Goal: Information Seeking & Learning: Compare options

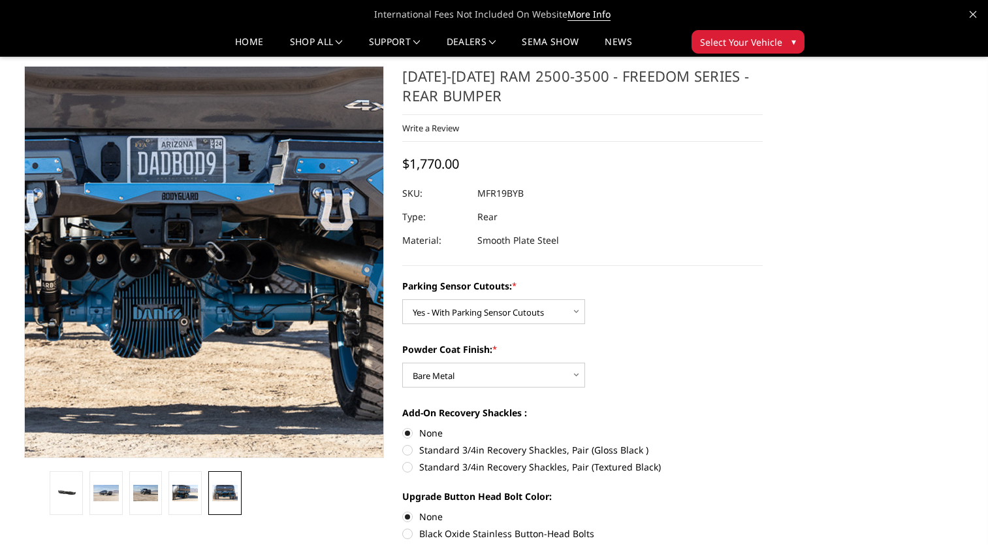
select select "2709"
select select "2710"
click at [225, 130] on img at bounding box center [178, 213] width 836 height 558
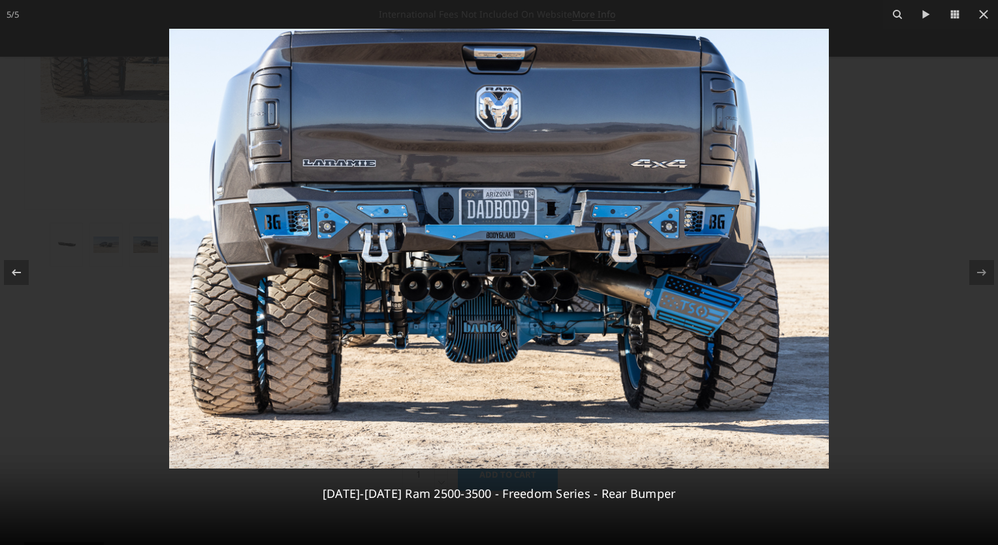
click at [483, 310] on img at bounding box center [499, 249] width 660 height 440
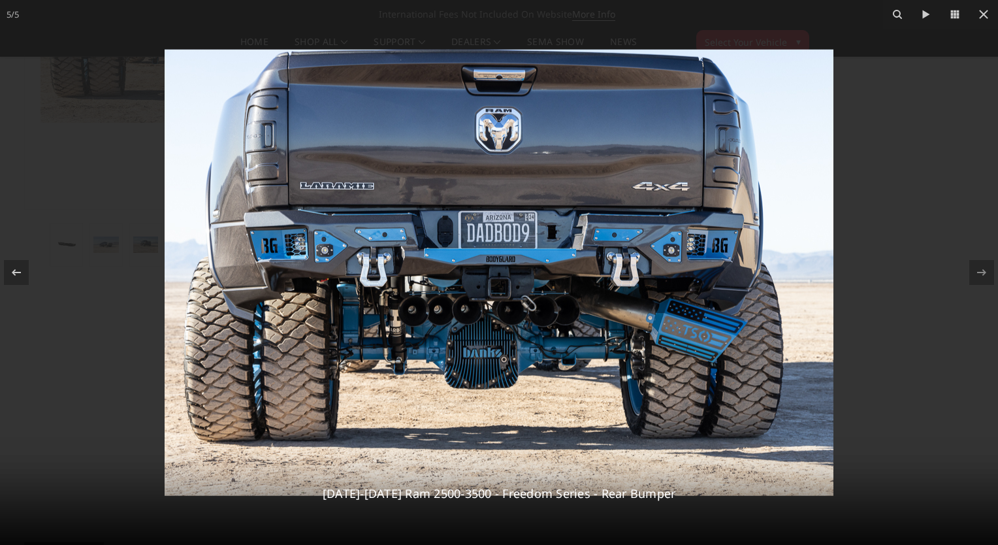
click at [481, 294] on img at bounding box center [499, 273] width 669 height 446
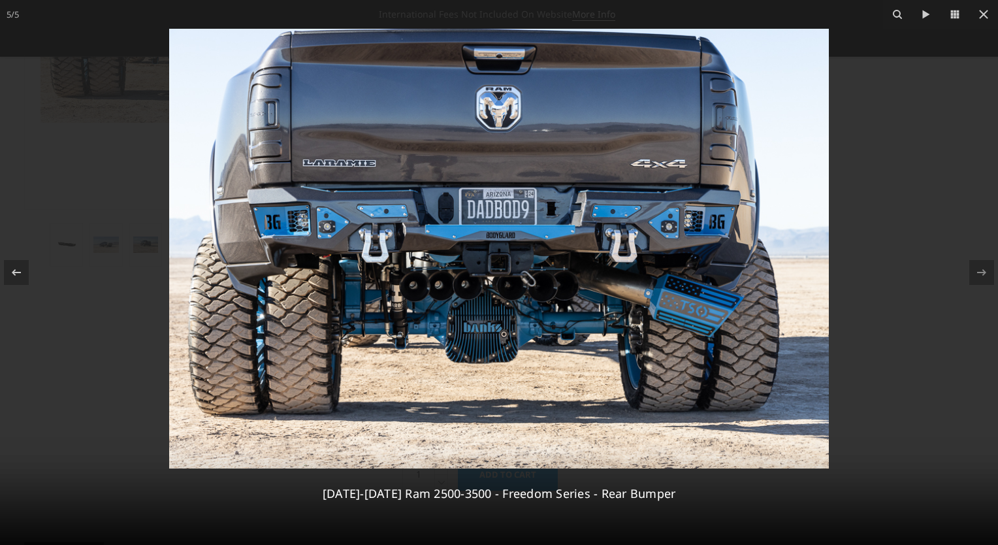
click at [438, 180] on img at bounding box center [499, 249] width 660 height 440
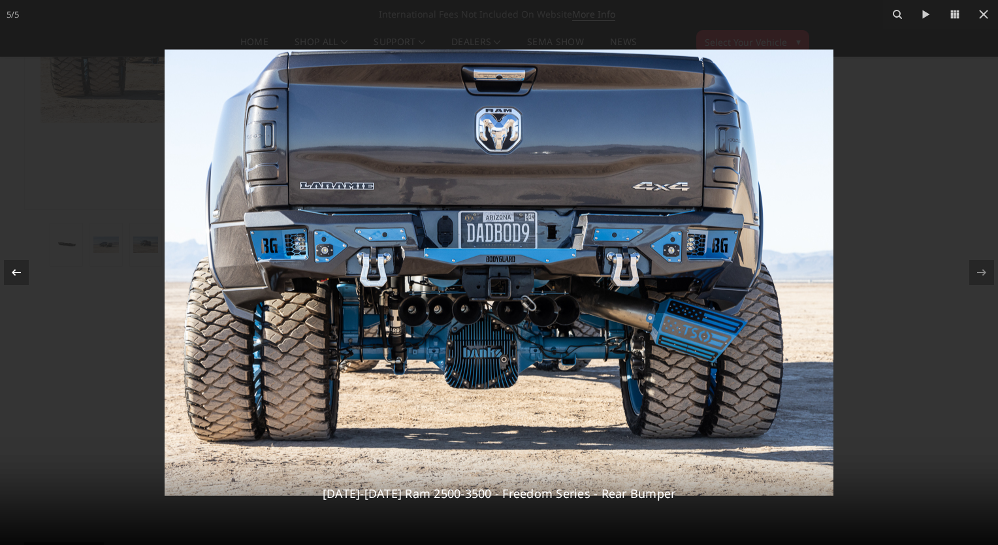
click at [10, 267] on icon at bounding box center [16, 272] width 16 height 16
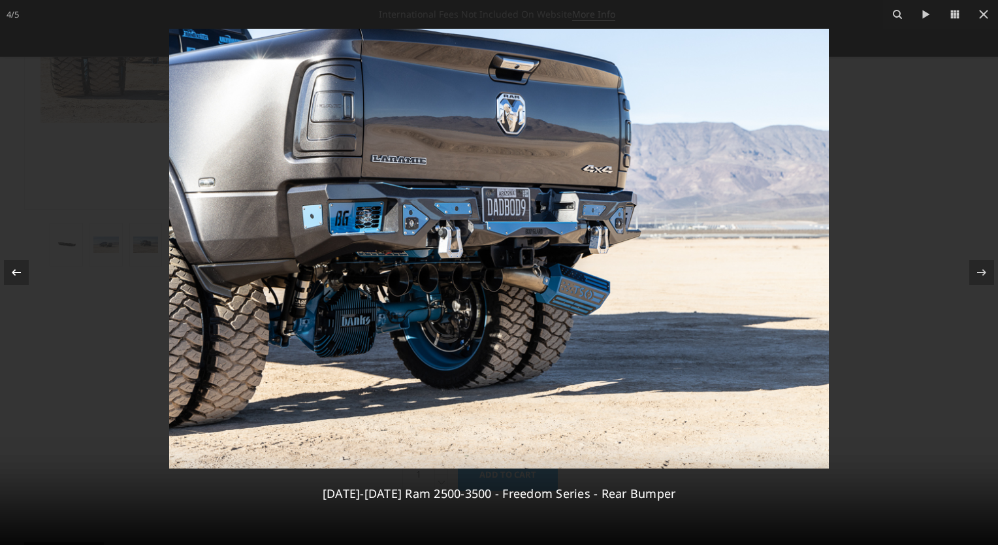
click at [17, 276] on icon at bounding box center [16, 272] width 16 height 16
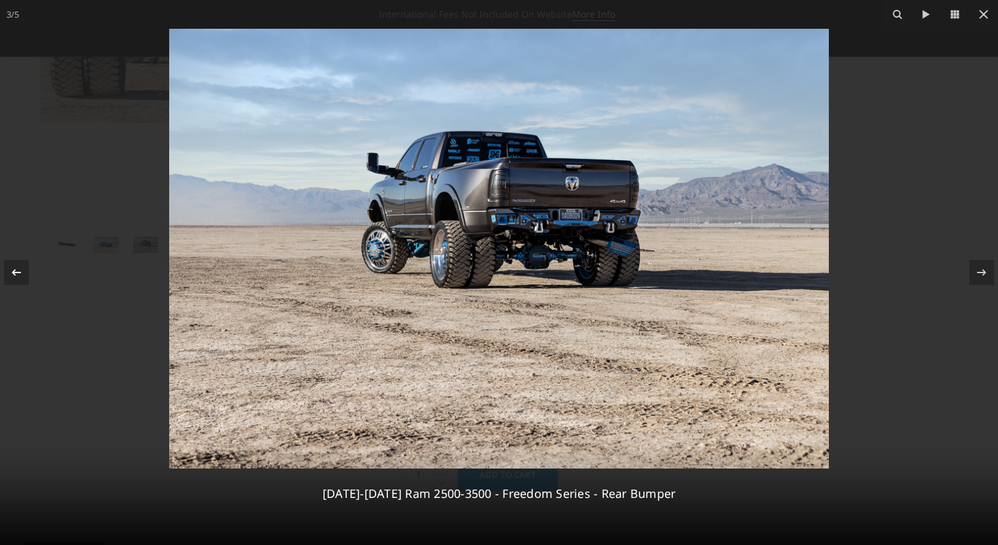
click at [17, 276] on icon at bounding box center [16, 272] width 16 height 16
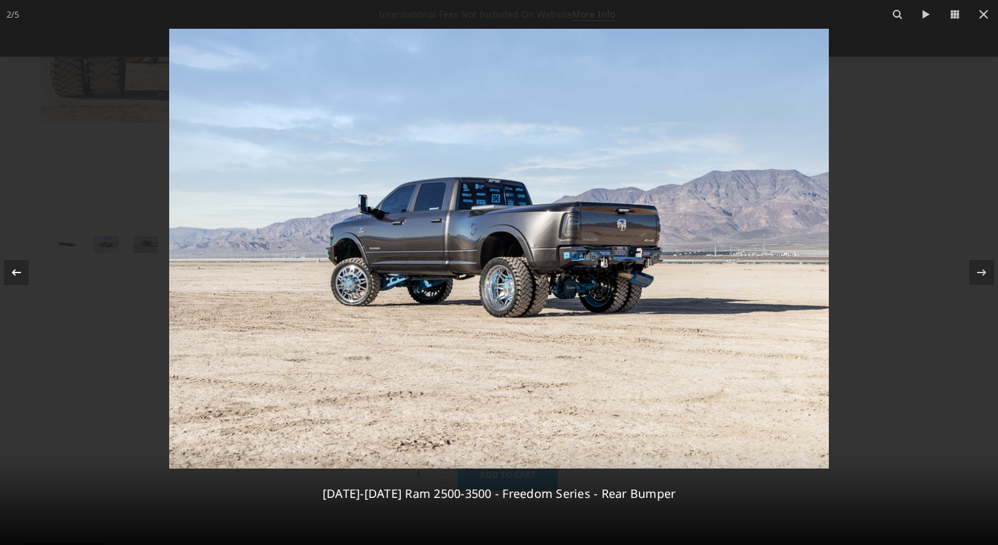
click at [17, 276] on icon at bounding box center [16, 272] width 16 height 16
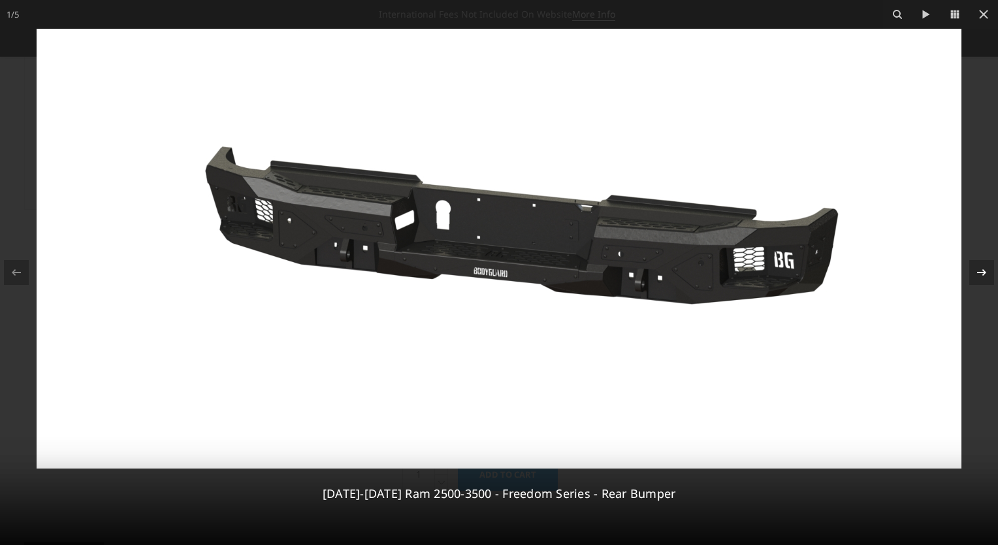
click at [979, 270] on icon at bounding box center [982, 272] width 16 height 16
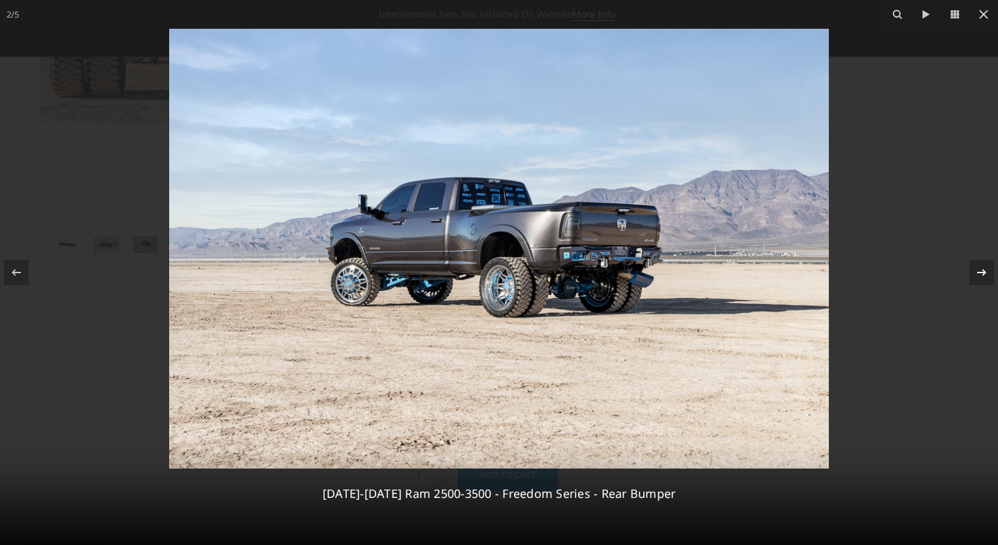
click at [979, 270] on icon at bounding box center [982, 272] width 16 height 16
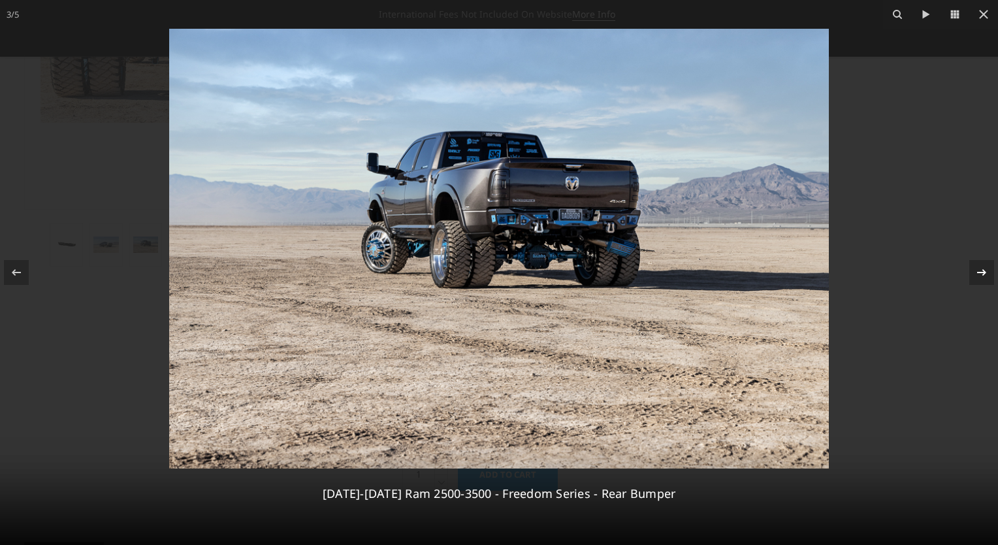
click at [979, 270] on icon at bounding box center [982, 272] width 16 height 16
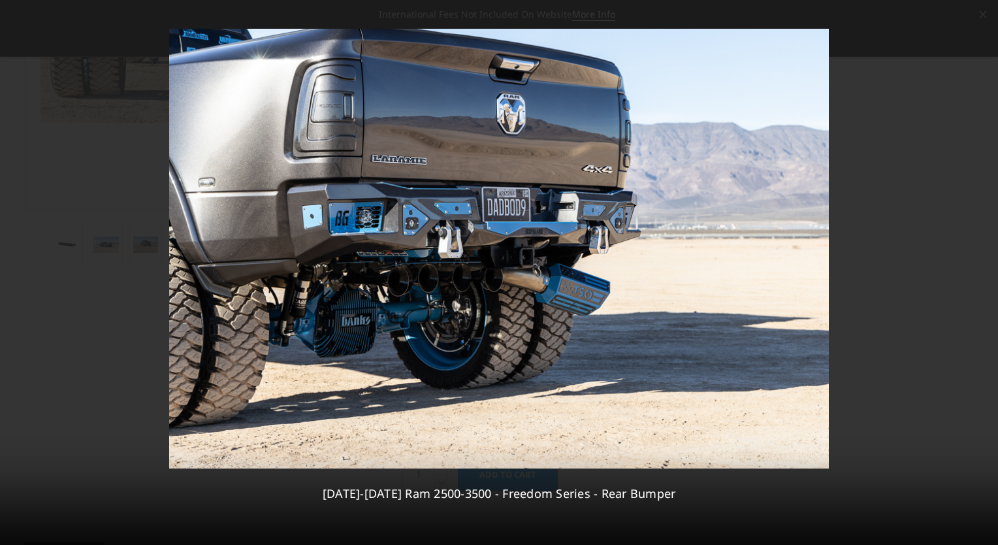
click at [979, 270] on div "4 / 5 2019-2025 Ram 2500-3500 - Freedom Series - Rear Bumper" at bounding box center [499, 272] width 998 height 545
click at [979, 270] on icon at bounding box center [982, 272] width 16 height 16
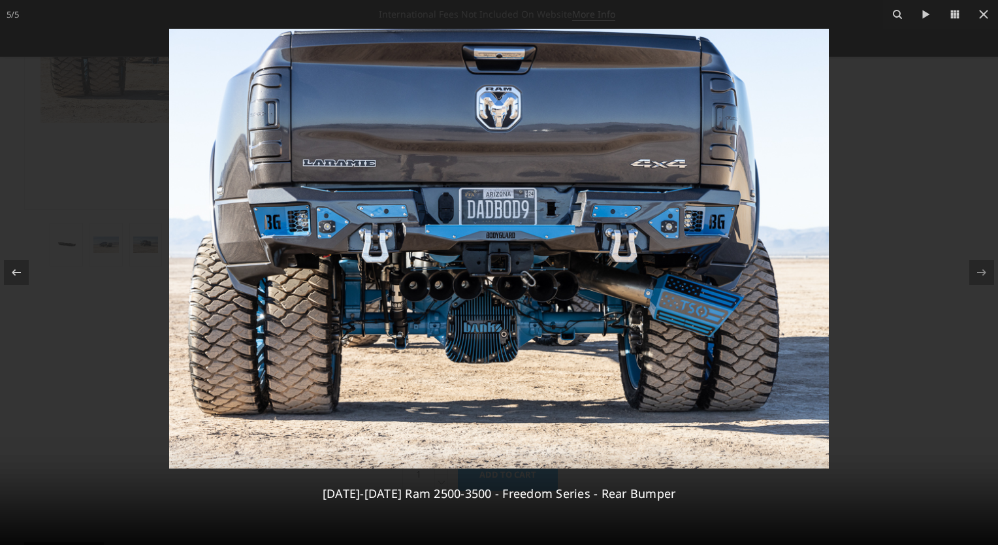
click at [979, 270] on div "5 / 5 2019-2025 Ram 2500-3500 - Freedom Series - Rear Bumper" at bounding box center [499, 272] width 998 height 545
click at [869, 173] on div at bounding box center [499, 272] width 998 height 545
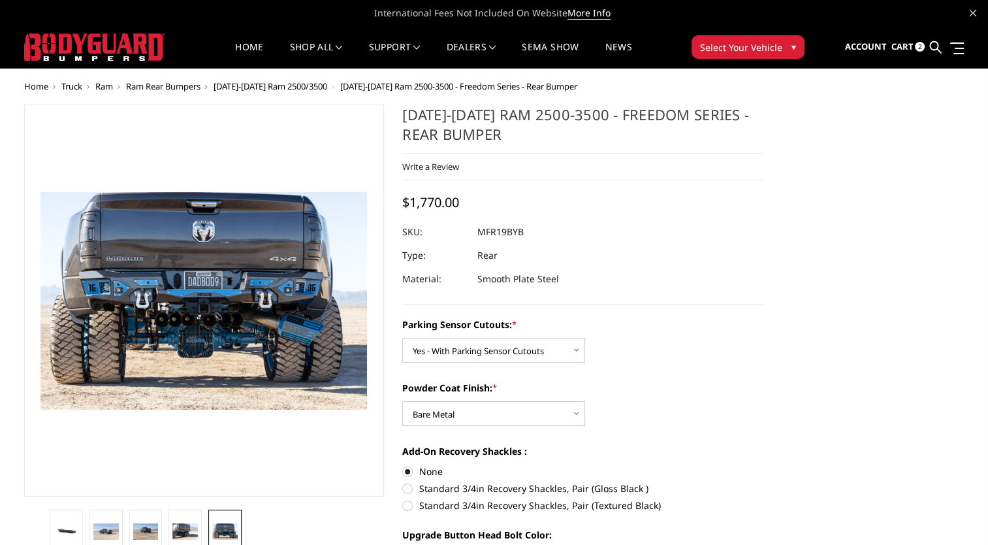
click at [904, 45] on span "Cart" at bounding box center [902, 46] width 22 height 12
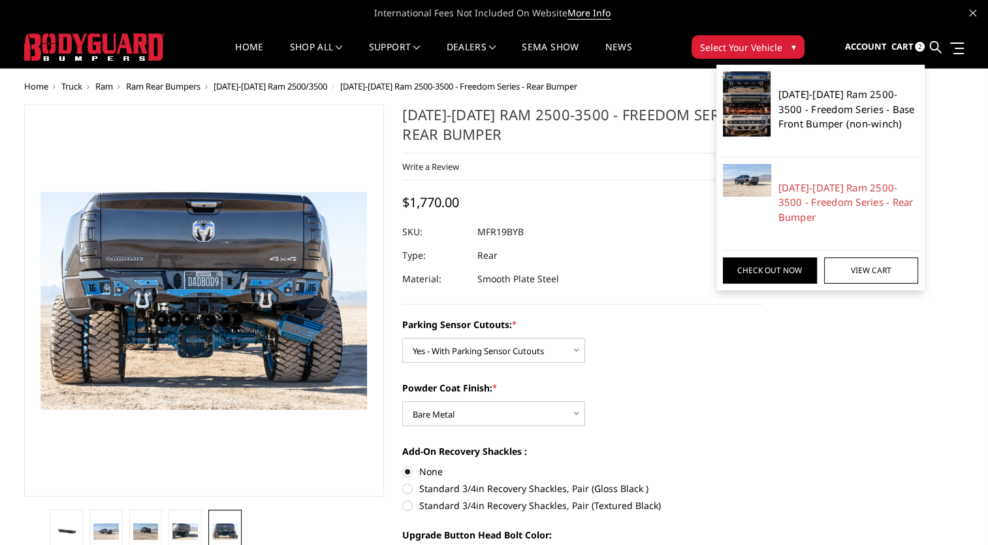
click at [819, 119] on link "[DATE]-[DATE] Ram 2500-3500 - Freedom Series - Base Front Bumper (non-winch)" at bounding box center [848, 109] width 140 height 44
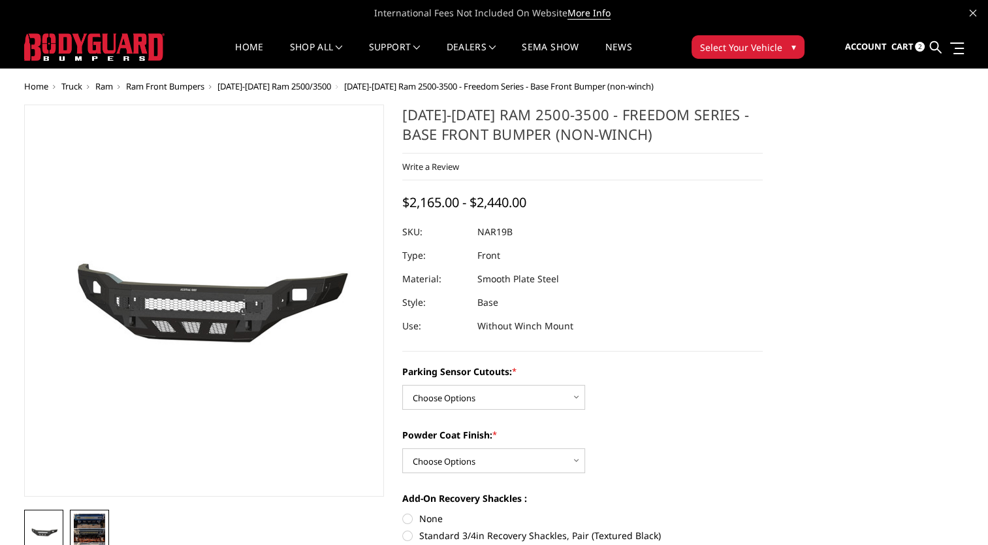
click at [88, 533] on img at bounding box center [89, 534] width 31 height 43
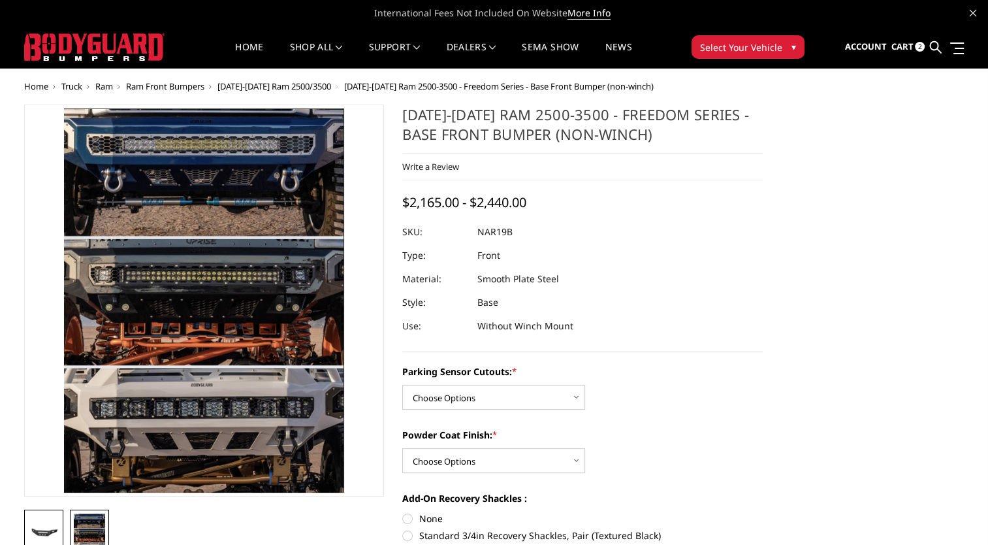
click at [53, 524] on img at bounding box center [43, 531] width 31 height 15
